Goal: Task Accomplishment & Management: Use online tool/utility

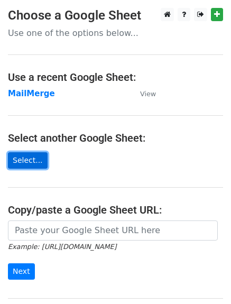
click at [34, 164] on link "Select..." at bounding box center [28, 160] width 40 height 16
click at [33, 163] on link "Select..." at bounding box center [28, 160] width 40 height 16
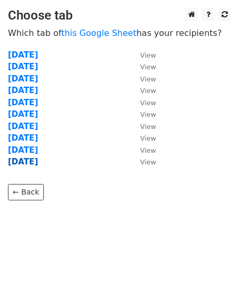
click at [10, 158] on strong "25/09/2025" at bounding box center [23, 162] width 30 height 10
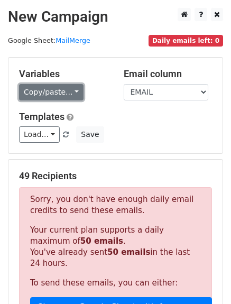
click at [48, 88] on link "Copy/paste..." at bounding box center [51, 92] width 65 height 16
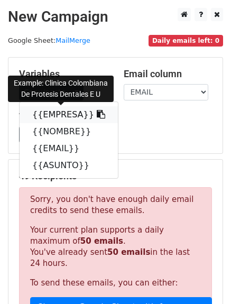
click at [58, 111] on link "{{EMPRESA}}" at bounding box center [69, 114] width 98 height 17
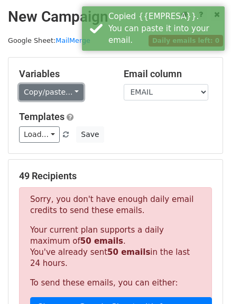
click at [44, 98] on link "Copy/paste..." at bounding box center [51, 92] width 65 height 16
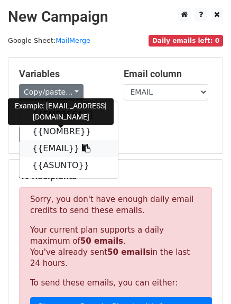
click at [48, 140] on link "{{EMAIL}}" at bounding box center [69, 148] width 98 height 17
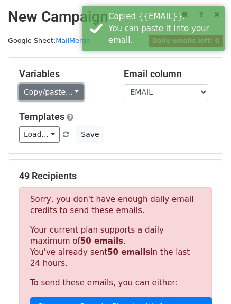
click at [48, 92] on link "Copy/paste..." at bounding box center [51, 92] width 65 height 16
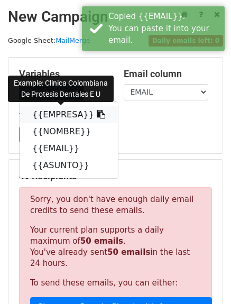
click at [48, 114] on link "{{EMPRESA}}" at bounding box center [69, 114] width 98 height 17
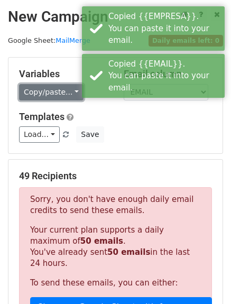
click at [32, 88] on link "Copy/paste..." at bounding box center [51, 92] width 65 height 16
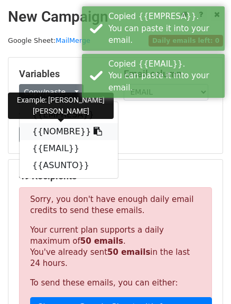
click at [41, 129] on link "{{NOMBRE}}" at bounding box center [69, 131] width 98 height 17
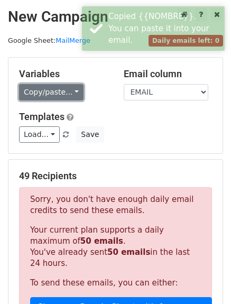
click at [28, 93] on link "Copy/paste..." at bounding box center [51, 92] width 65 height 16
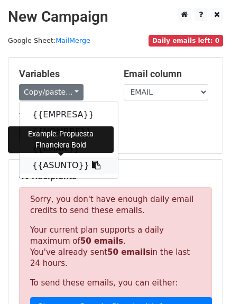
click at [59, 166] on link "{{ASUNTO}}" at bounding box center [69, 165] width 98 height 17
